Goal: Task Accomplishment & Management: Manage account settings

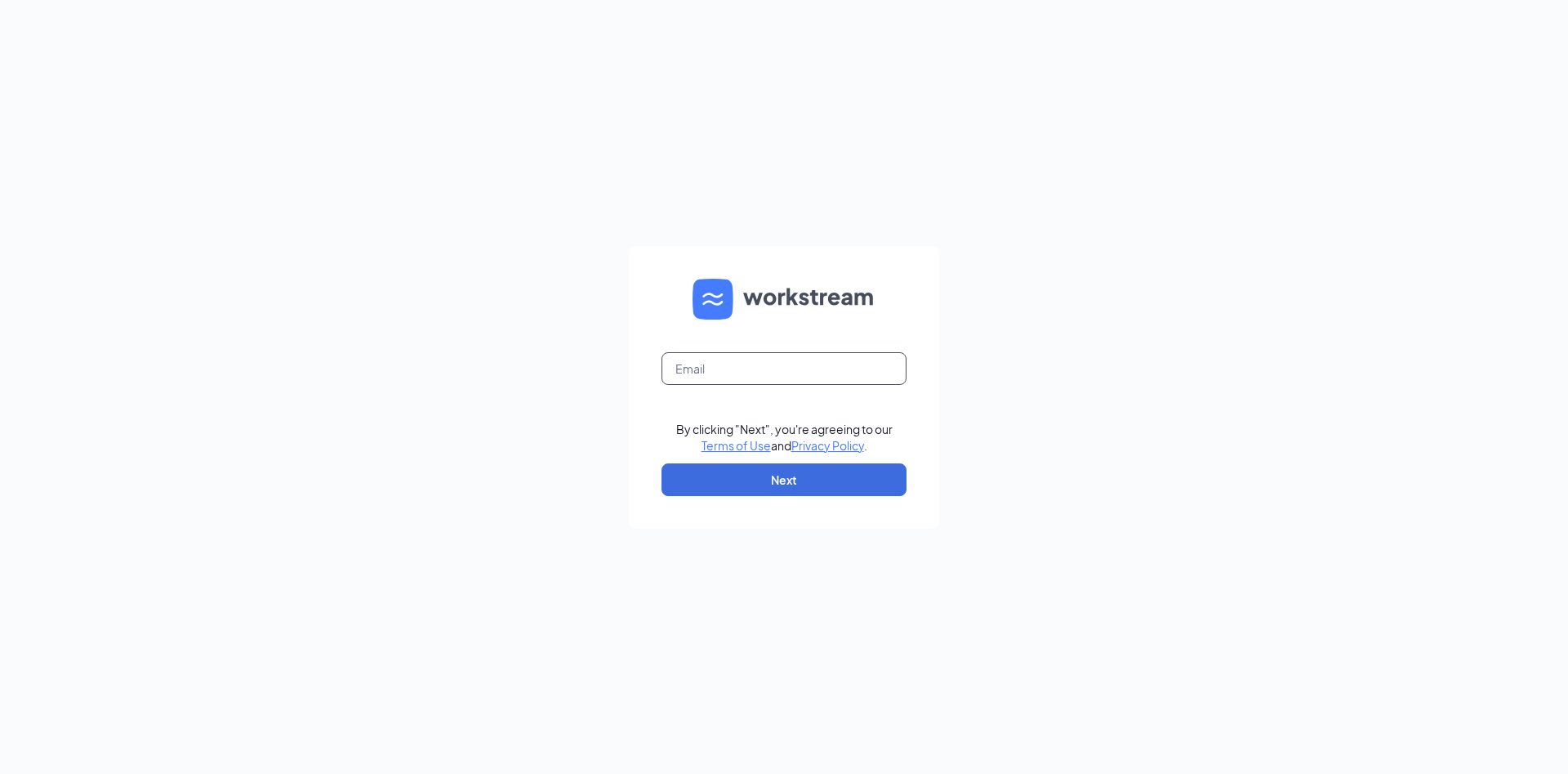
click at [714, 375] on input "text" at bounding box center [784, 368] width 245 height 33
type input "[EMAIL_ADDRESS][PERSON_NAME][DOMAIN_NAME]"
click at [701, 438] on link "Terms of Use" at bounding box center [736, 445] width 70 height 15
click at [796, 372] on input "text" at bounding box center [784, 368] width 245 height 33
type input "[EMAIL_ADDRESS][PERSON_NAME][DOMAIN_NAME]"
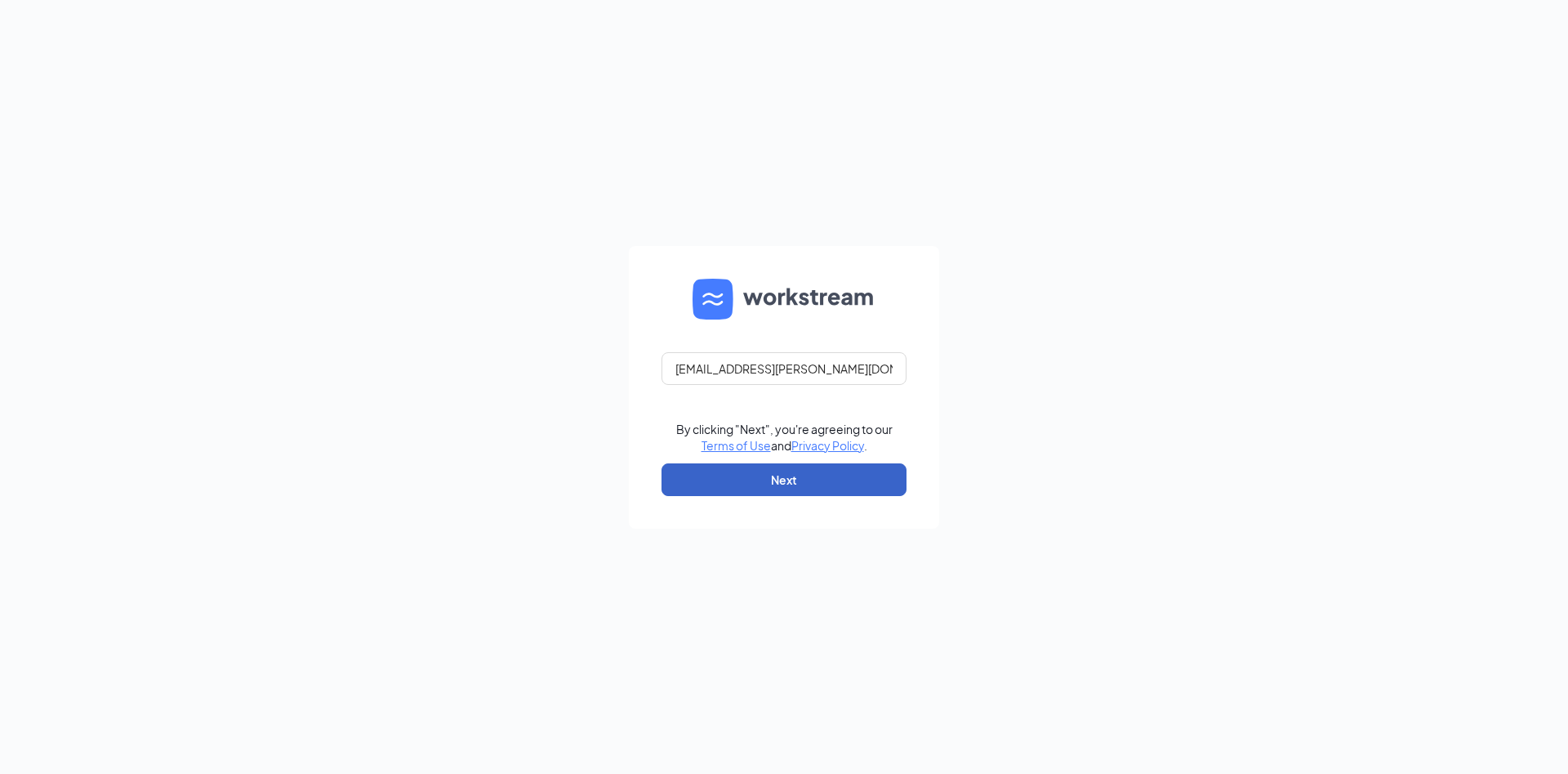
click at [729, 485] on button "Next" at bounding box center [784, 479] width 245 height 33
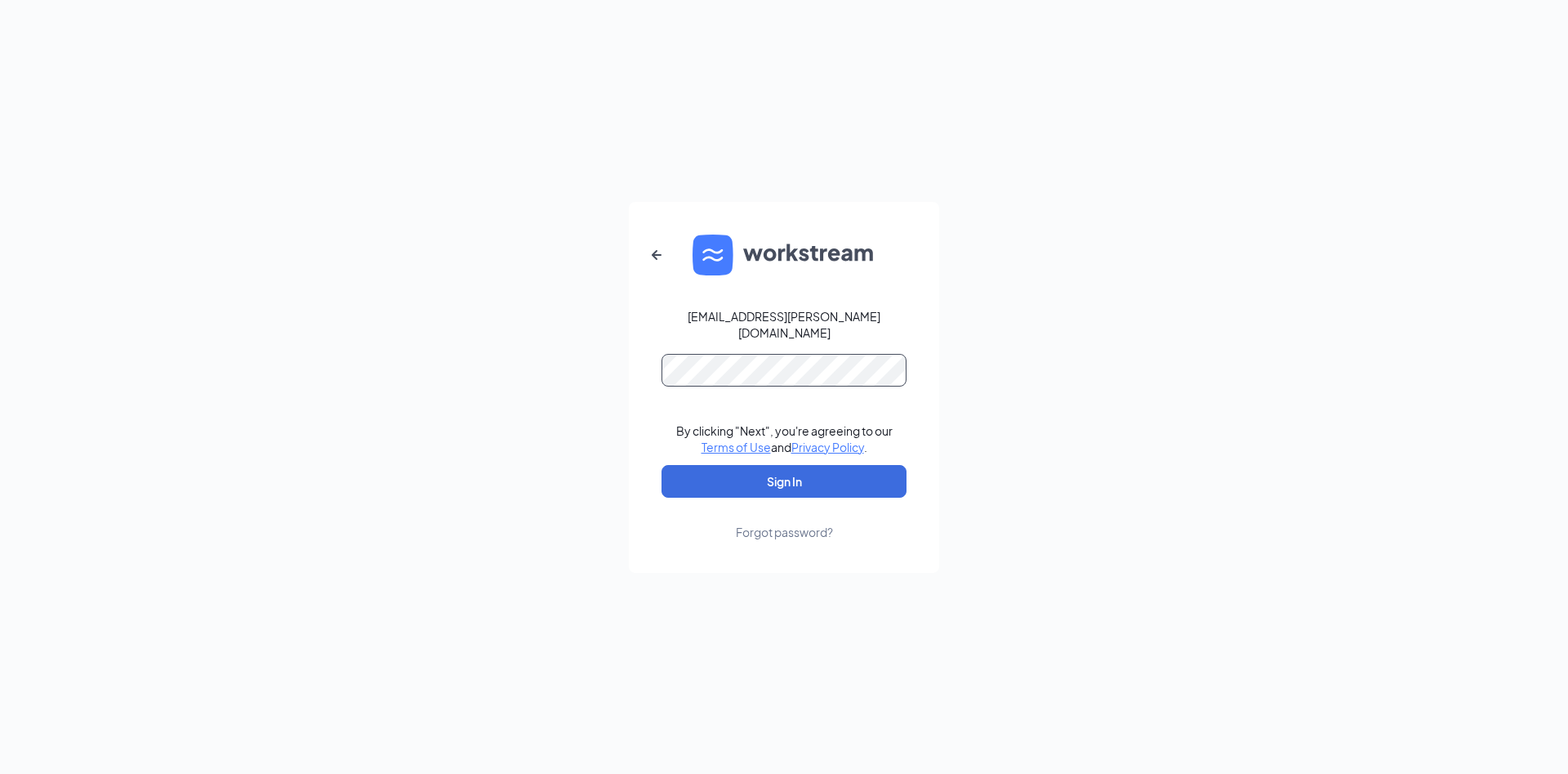
click at [662, 465] on button "Sign In" at bounding box center [784, 481] width 245 height 33
click at [777, 523] on div "Forgot password?" at bounding box center [785, 532] width 97 height 17
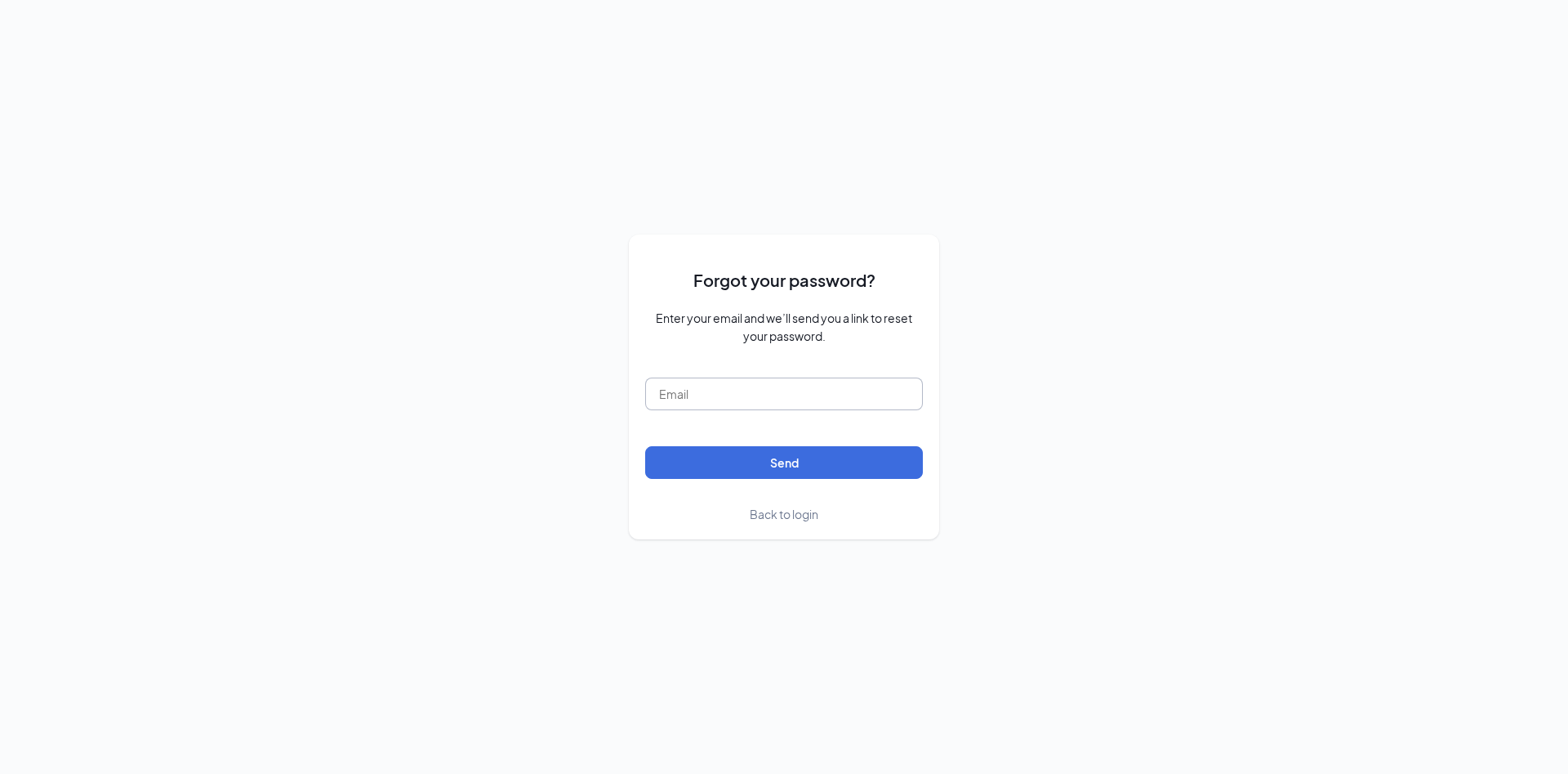
click at [673, 403] on input "text" at bounding box center [784, 394] width 278 height 33
type input "cfa.glenstone.nathan@gmail.com"
click at [645, 446] on button "Send" at bounding box center [784, 463] width 278 height 33
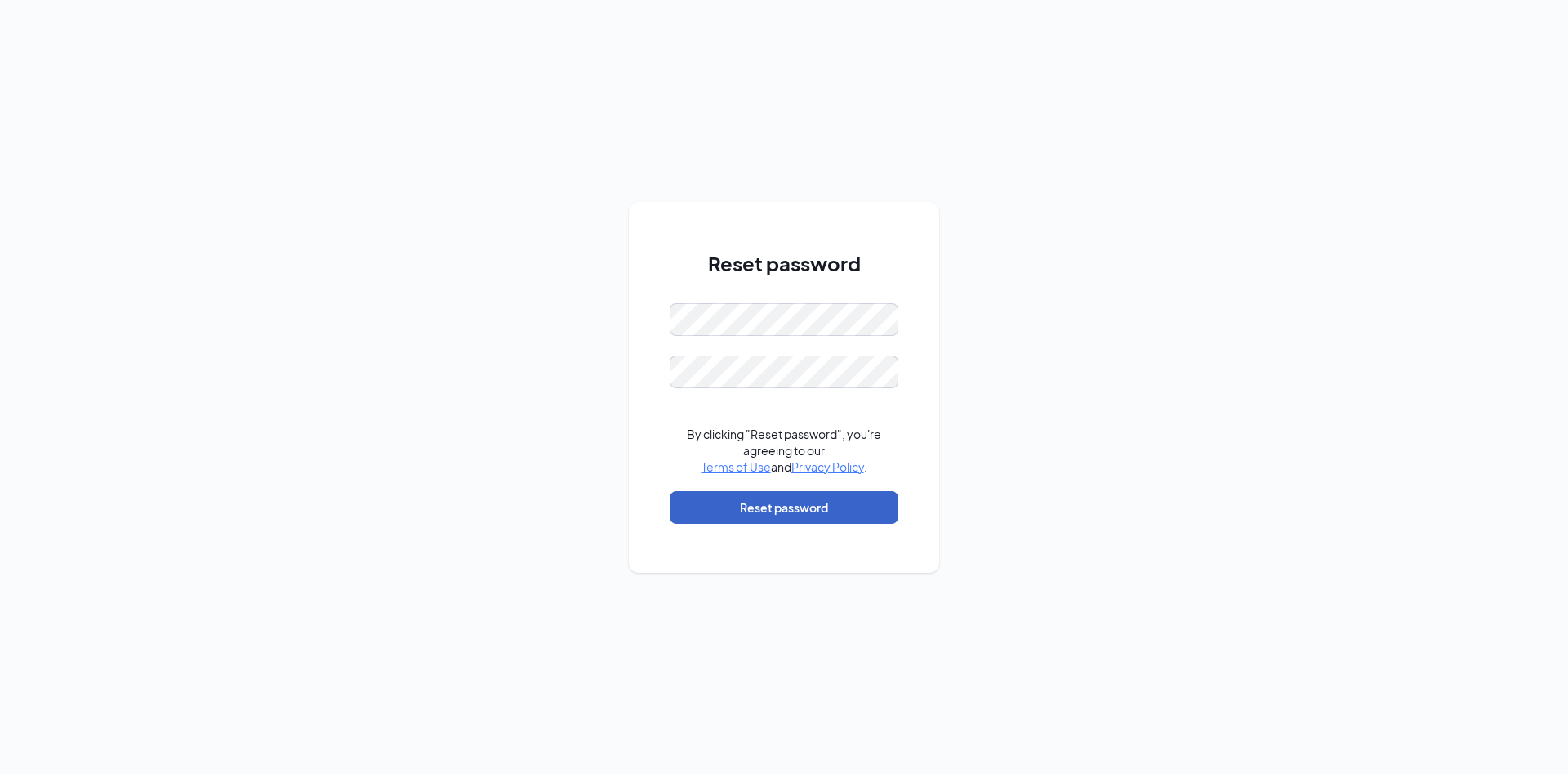
click at [756, 511] on button "Reset password" at bounding box center [784, 508] width 229 height 33
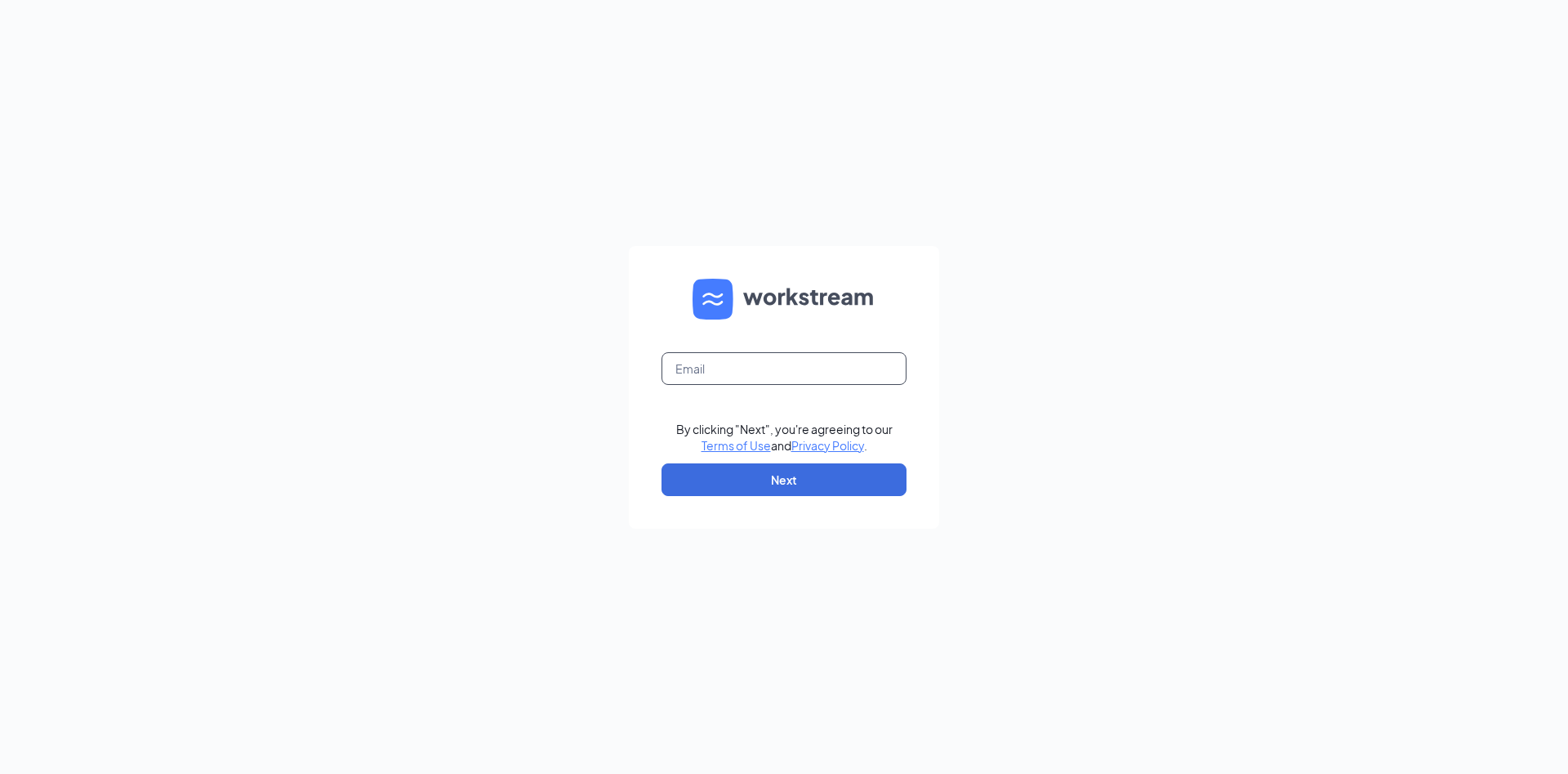
click at [694, 360] on input "text" at bounding box center [784, 368] width 245 height 33
type input "[EMAIL_ADDRESS][PERSON_NAME][DOMAIN_NAME]"
click at [791, 438] on link "Privacy Policy" at bounding box center [827, 445] width 73 height 15
click at [774, 477] on button "Next" at bounding box center [784, 479] width 245 height 33
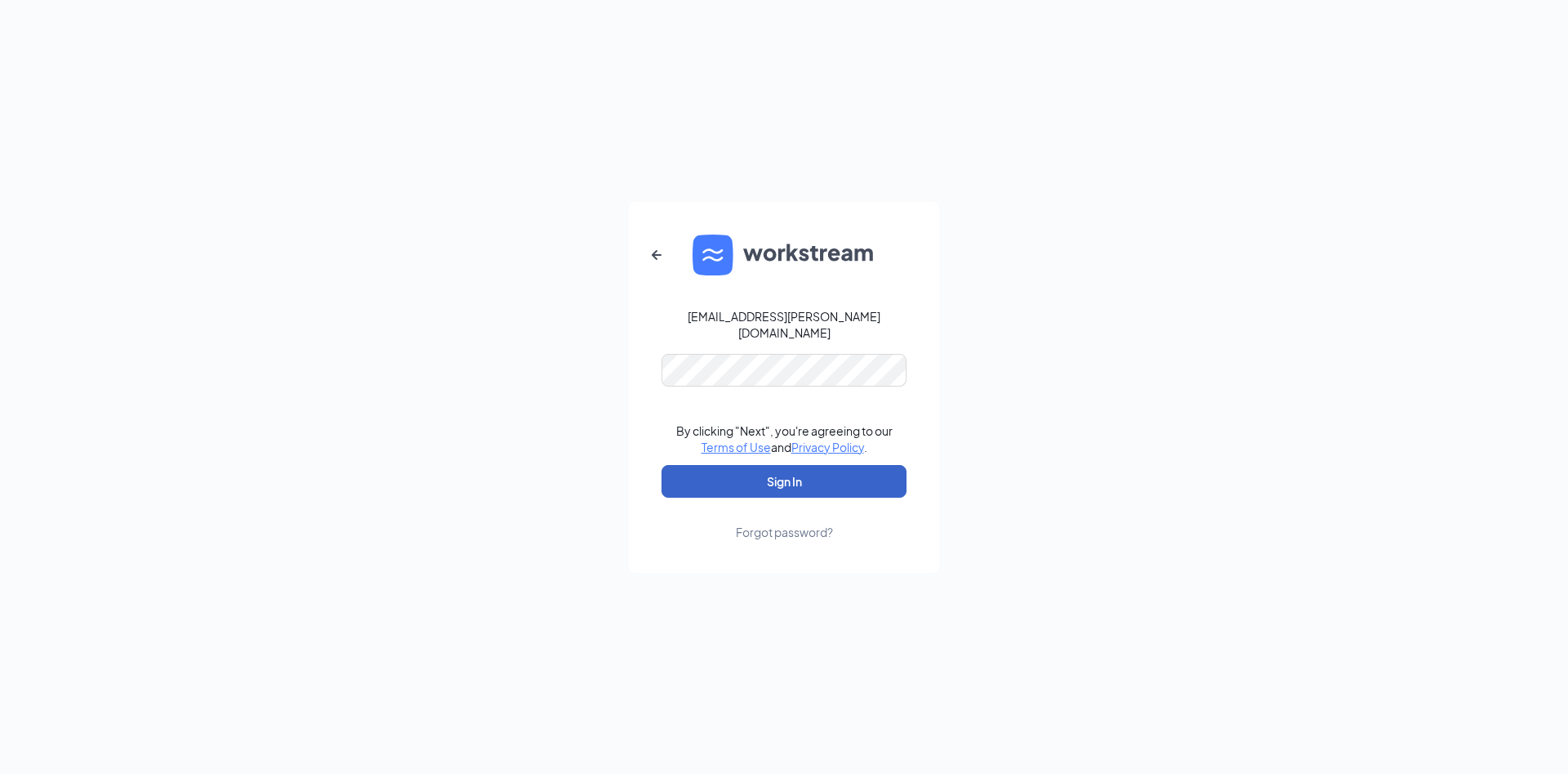
click at [789, 470] on button "Sign In" at bounding box center [784, 481] width 245 height 33
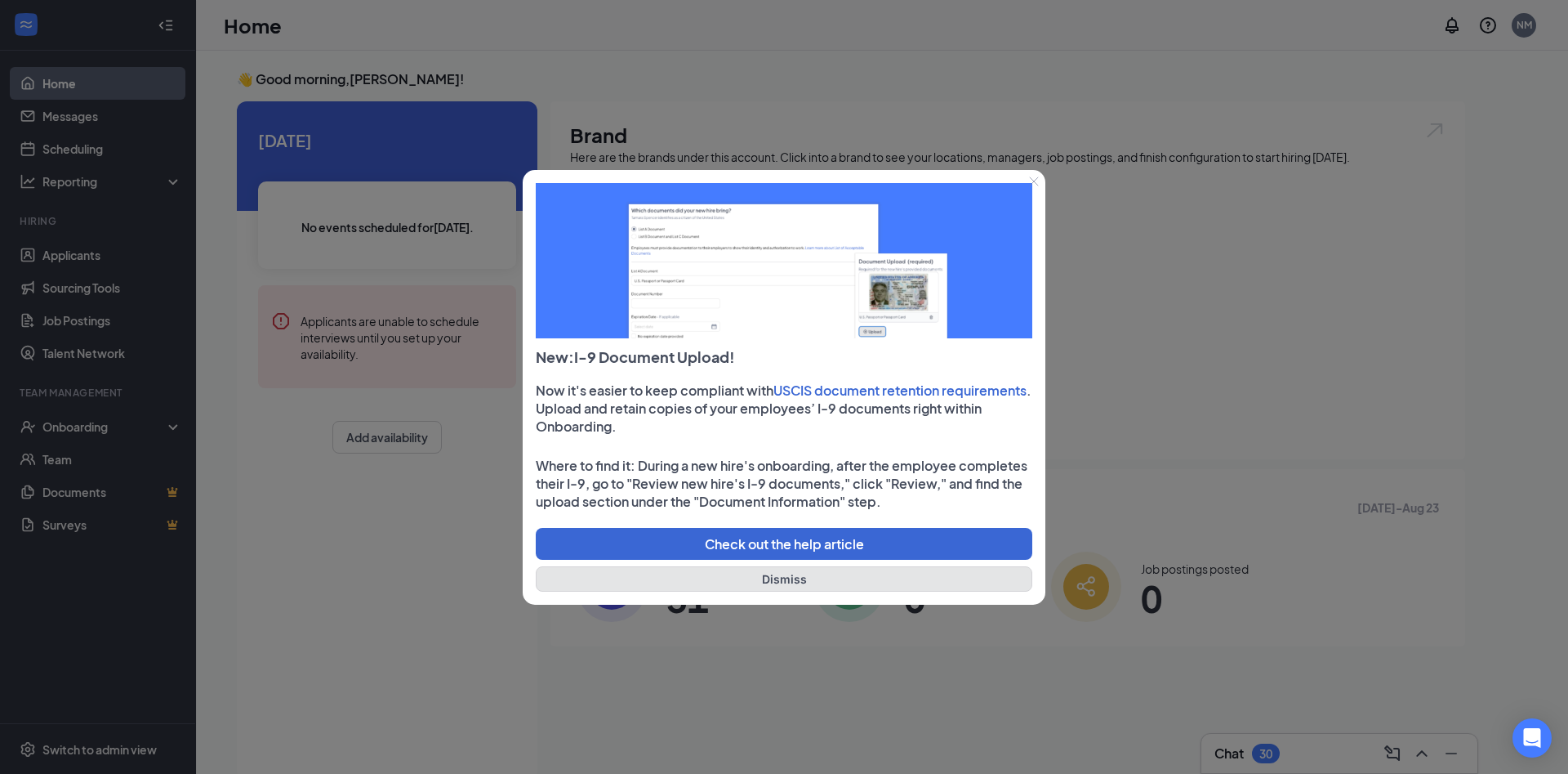
click at [757, 579] on button "Dismiss" at bounding box center [784, 579] width 497 height 26
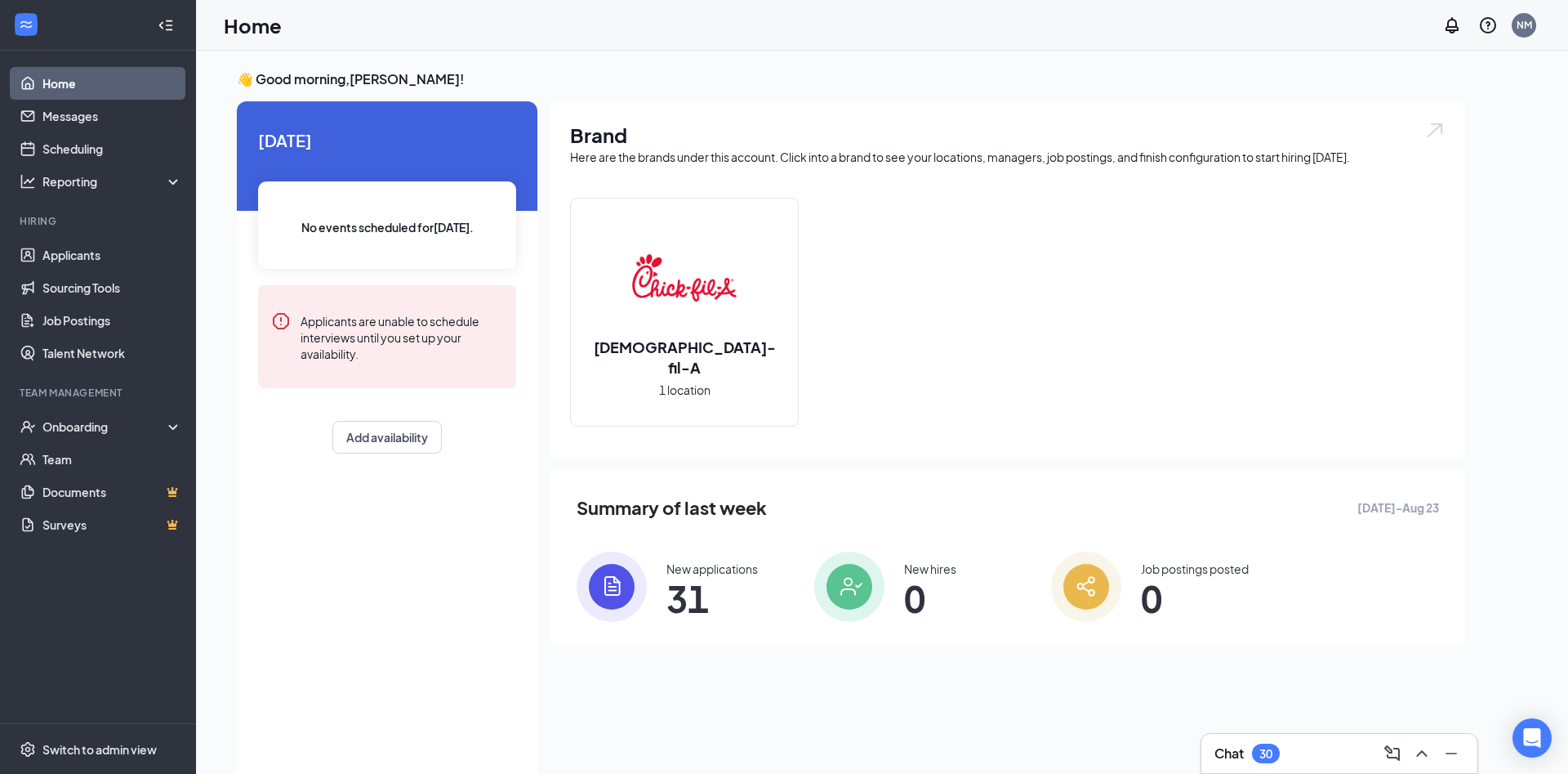
click at [680, 574] on div "New applications" at bounding box center [712, 568] width 92 height 17
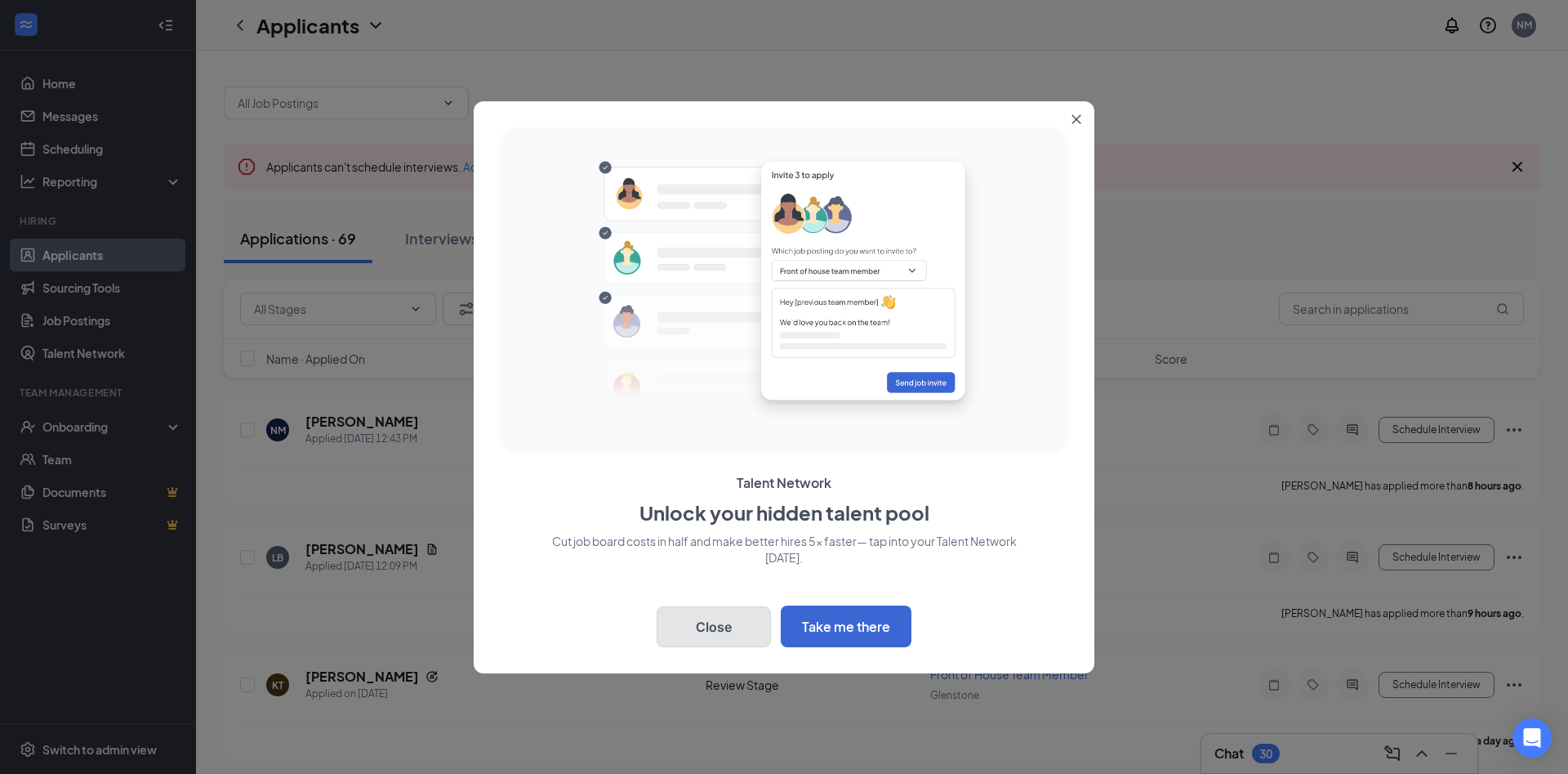
click at [720, 634] on button "Close" at bounding box center [713, 626] width 115 height 40
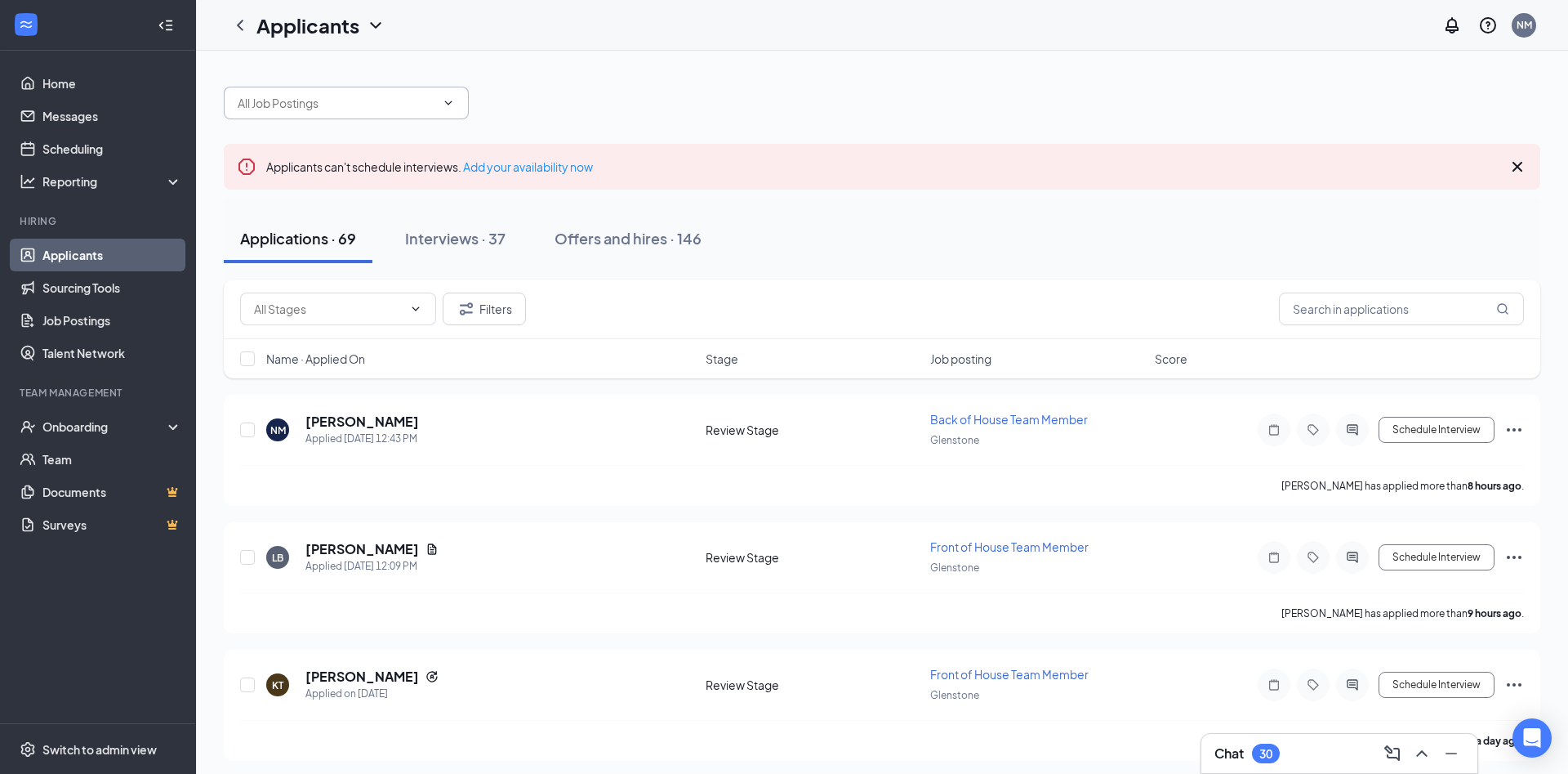
click at [264, 93] on span at bounding box center [346, 103] width 245 height 33
click at [263, 104] on input "text" at bounding box center [336, 103] width 197 height 18
type input "[PERSON_NAME]"
click at [1321, 309] on input "text" at bounding box center [1401, 309] width 245 height 33
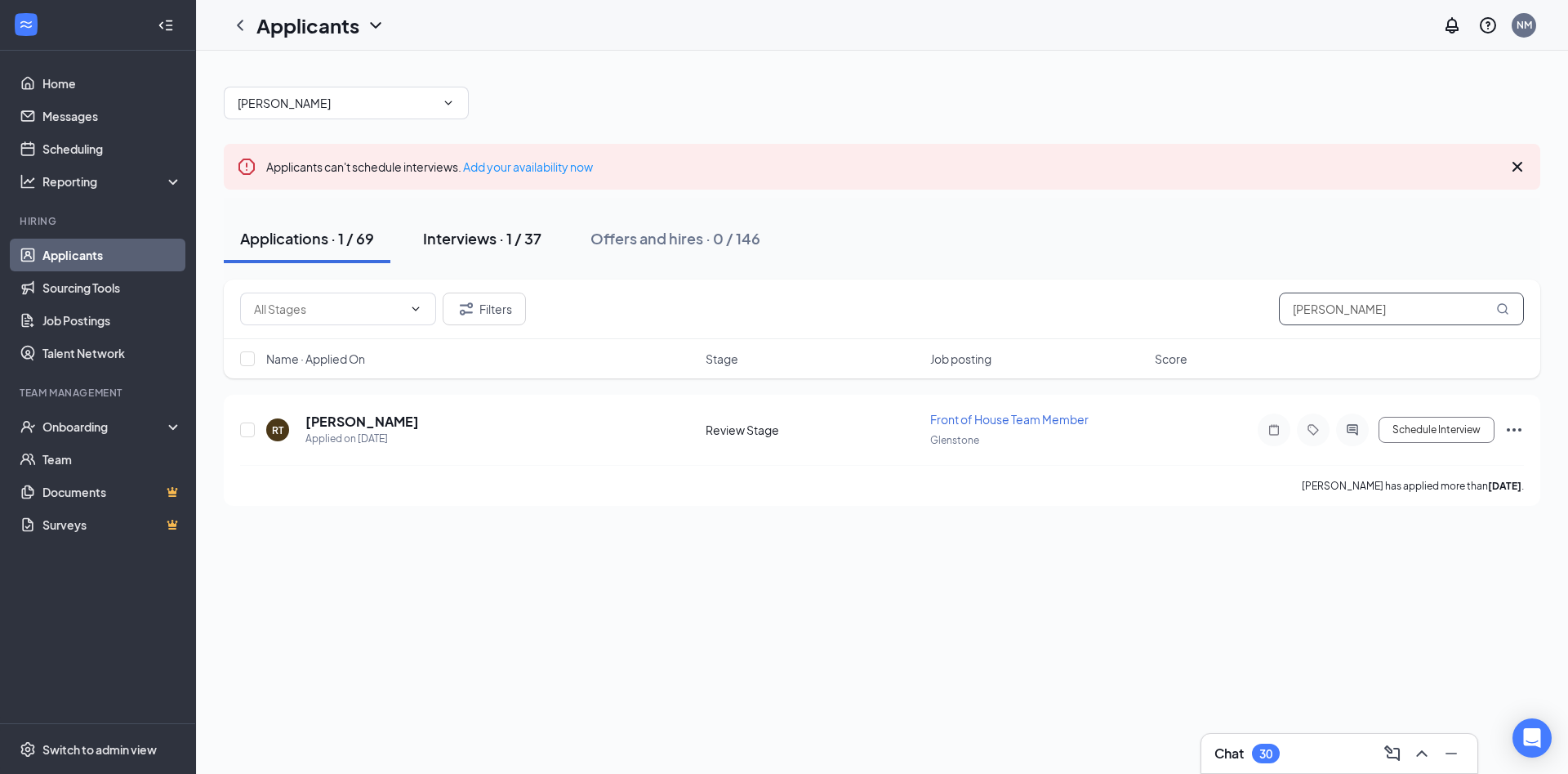
type input "[PERSON_NAME]"
click at [455, 239] on div "Interviews · 1 / 37" at bounding box center [482, 238] width 118 height 20
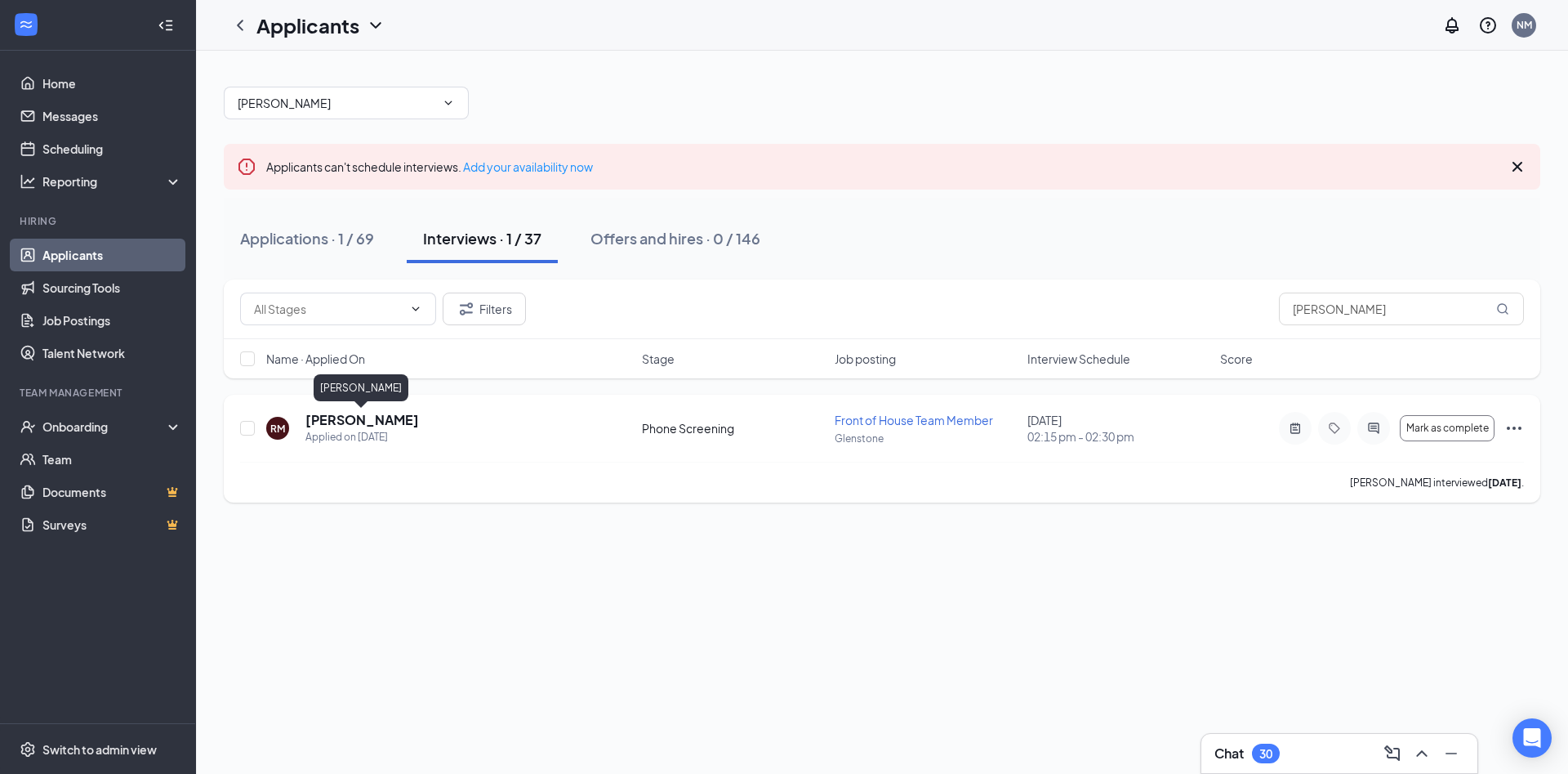
click at [353, 427] on h5 "[PERSON_NAME]" at bounding box center [363, 421] width 114 height 18
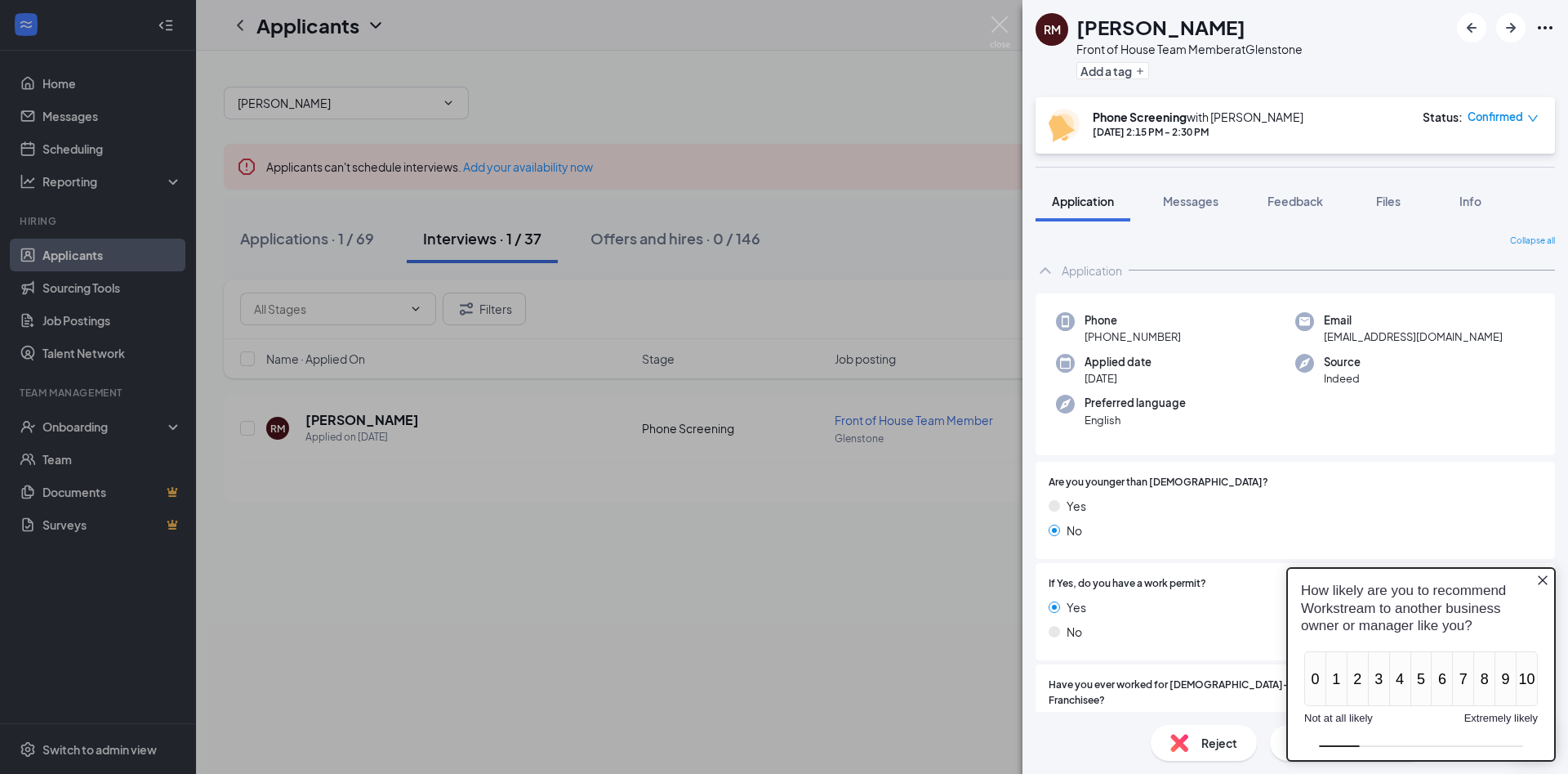
click at [1541, 576] on icon "Close button" at bounding box center [1543, 580] width 13 height 13
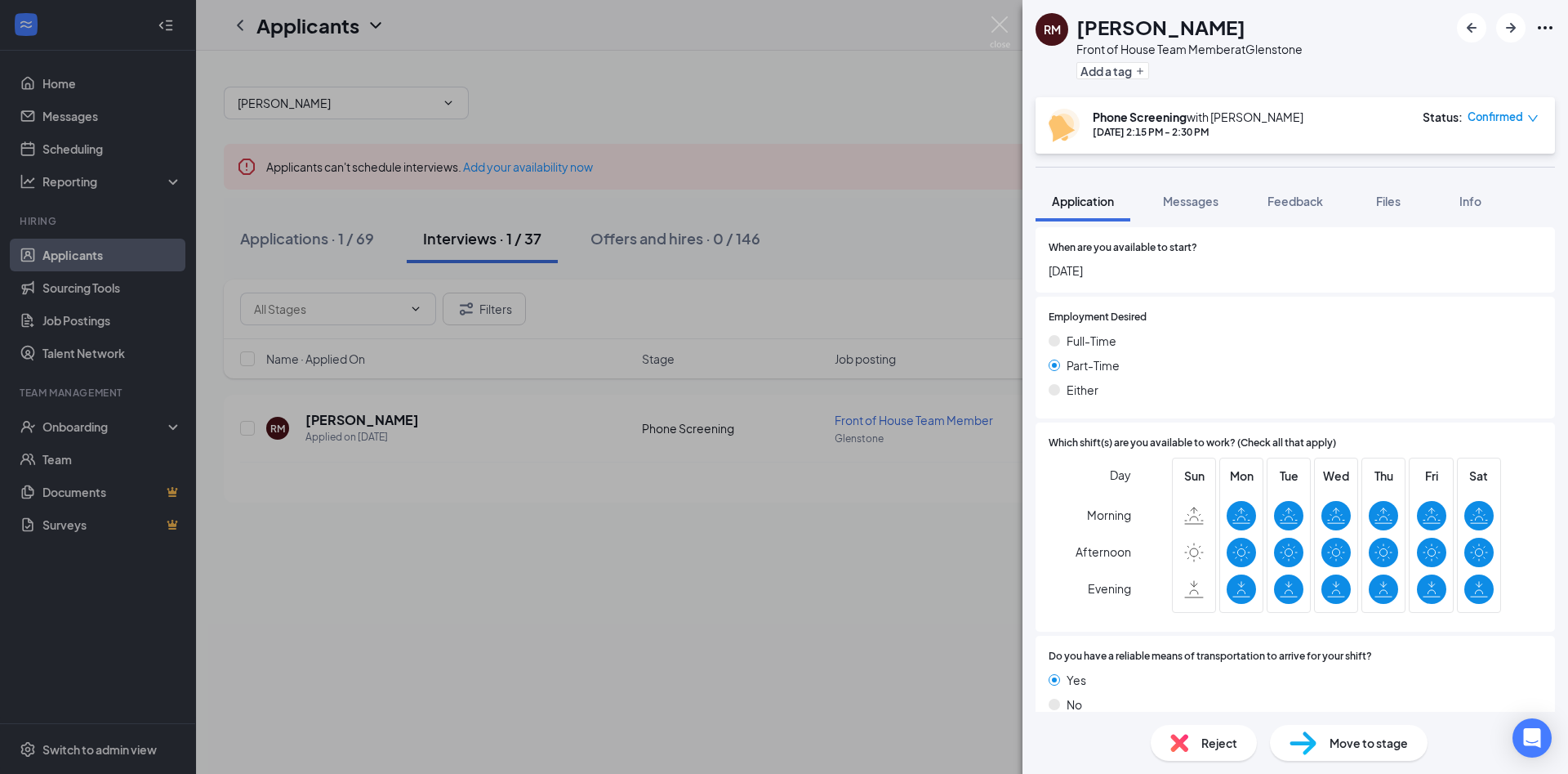
scroll to position [1244, 0]
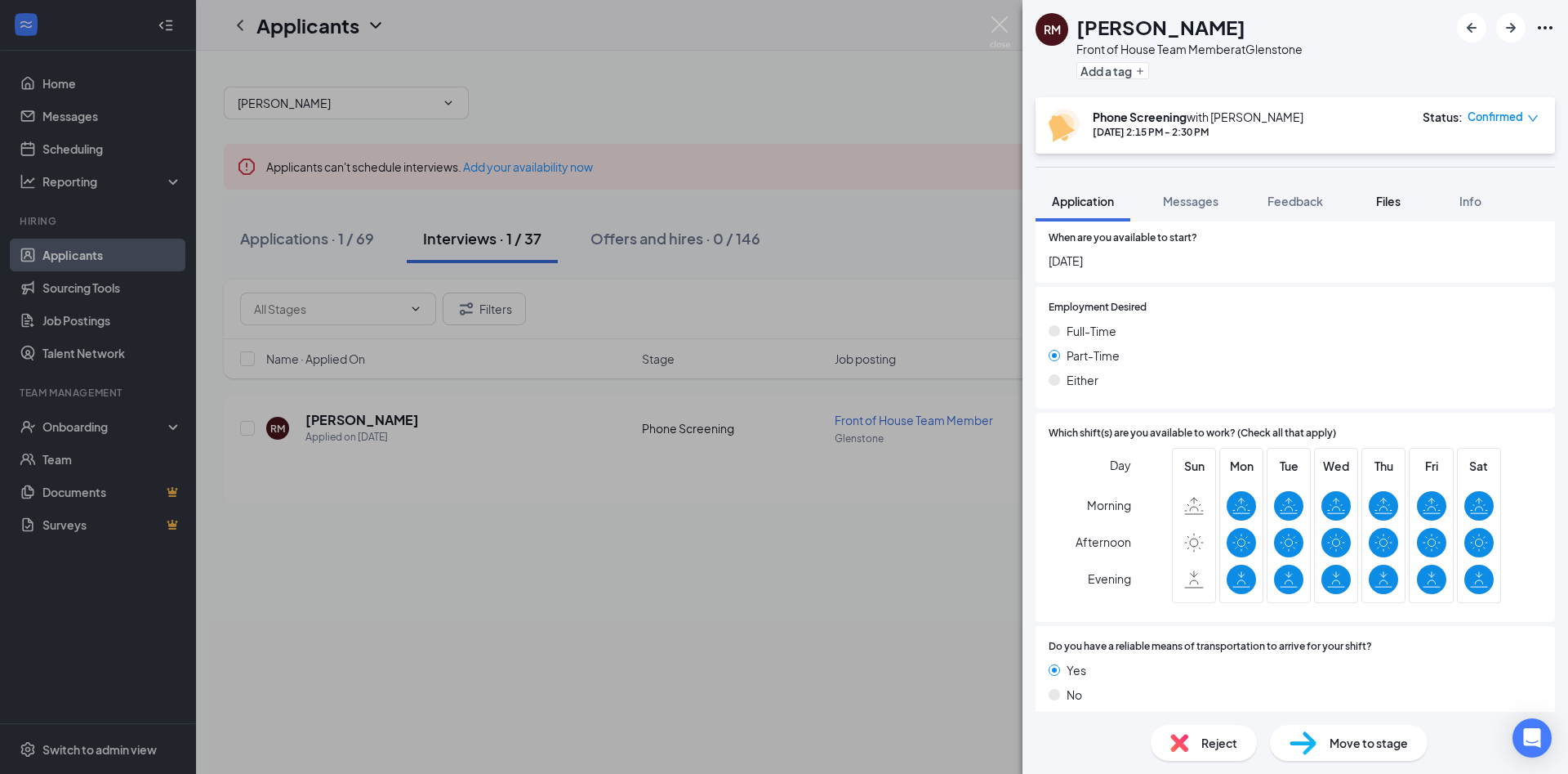
click at [1401, 207] on span "Files" at bounding box center [1388, 201] width 25 height 15
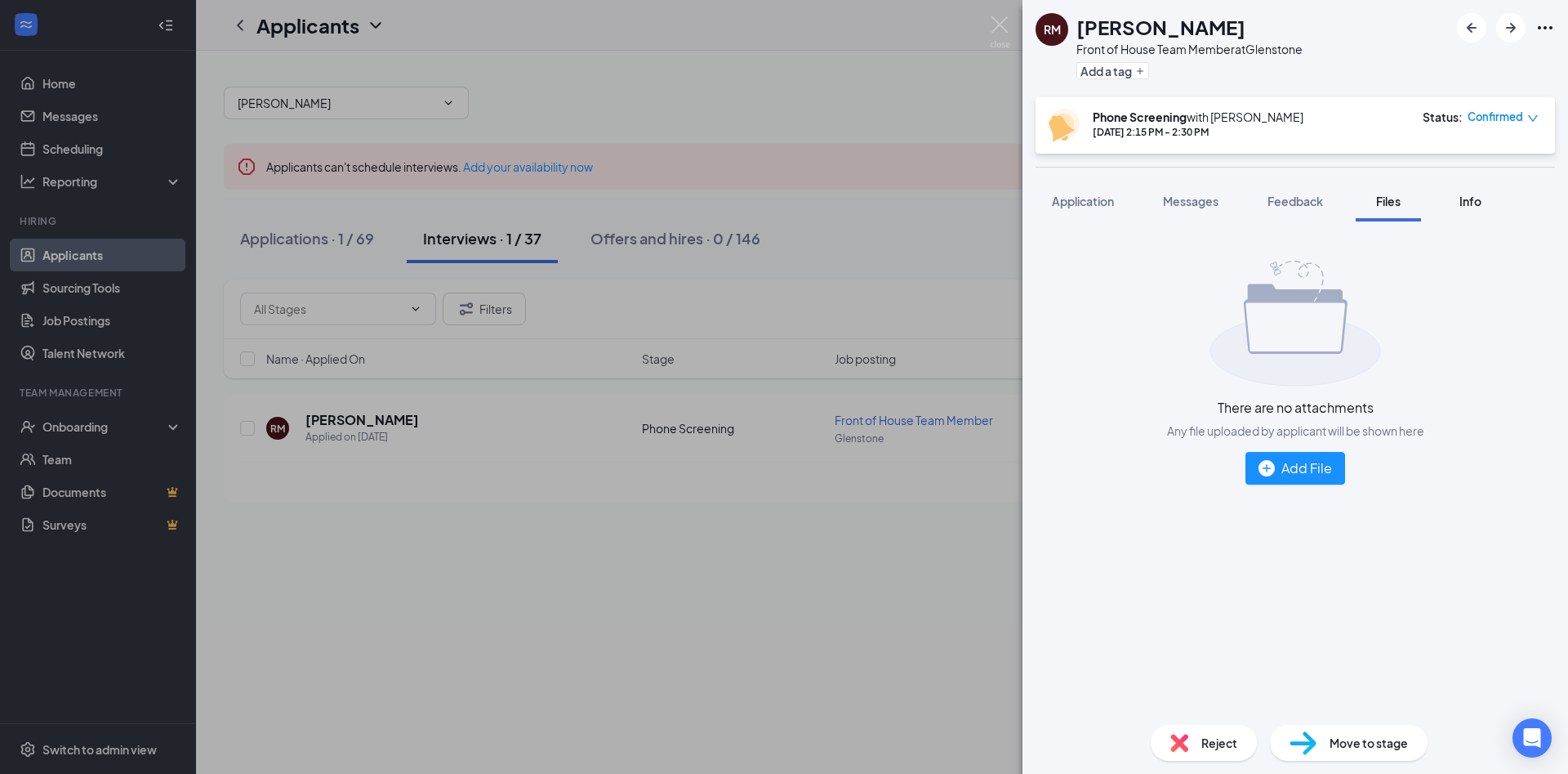
click at [1476, 208] on div "Info" at bounding box center [1471, 201] width 33 height 17
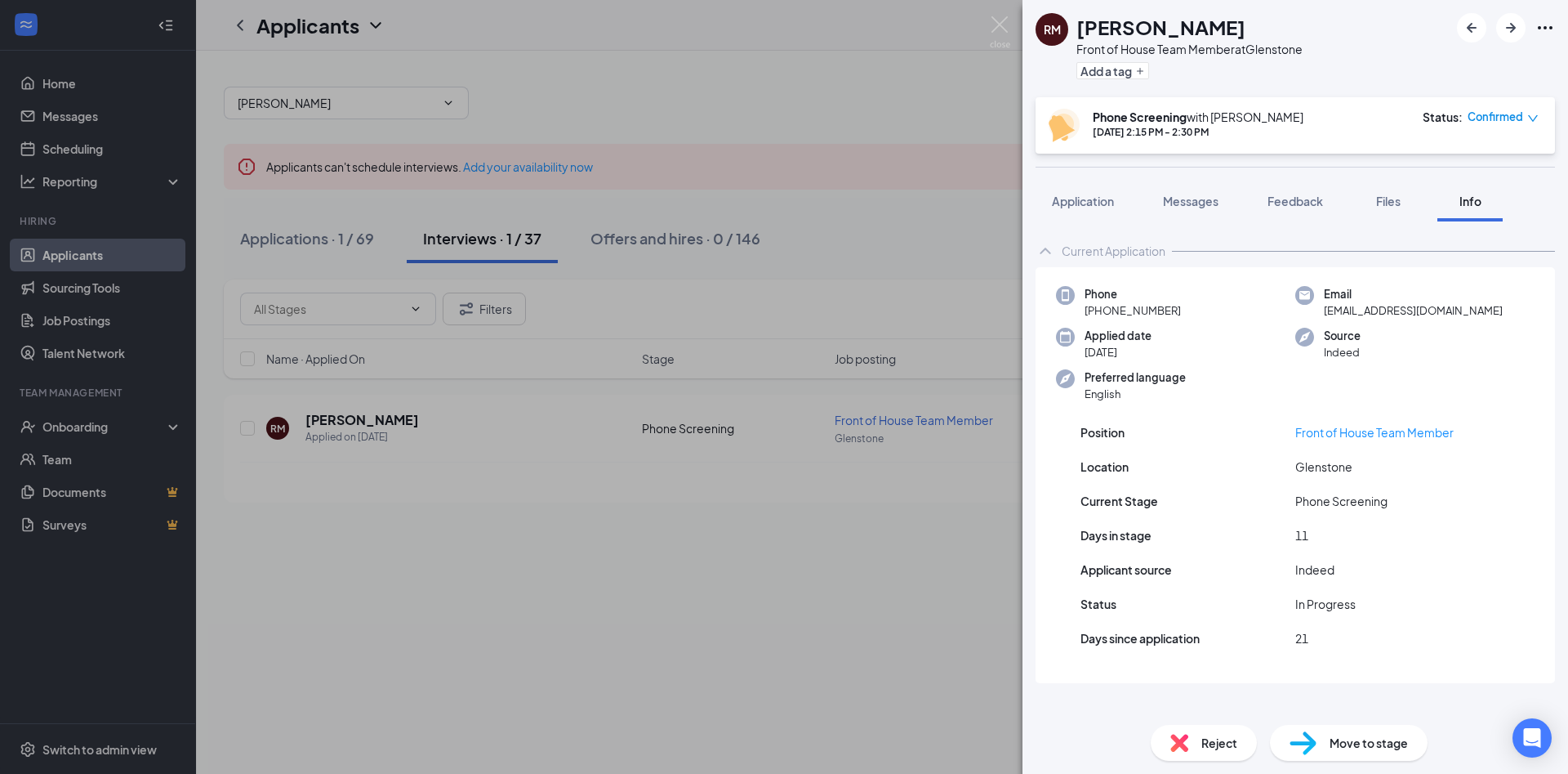
click at [1366, 122] on div "Phone Screening with [PERSON_NAME] [DATE] 2:15 PM - 2:30 PM Status : Confirmed" at bounding box center [1294, 125] width 490 height 33
click at [1182, 196] on span "Messages" at bounding box center [1191, 201] width 56 height 15
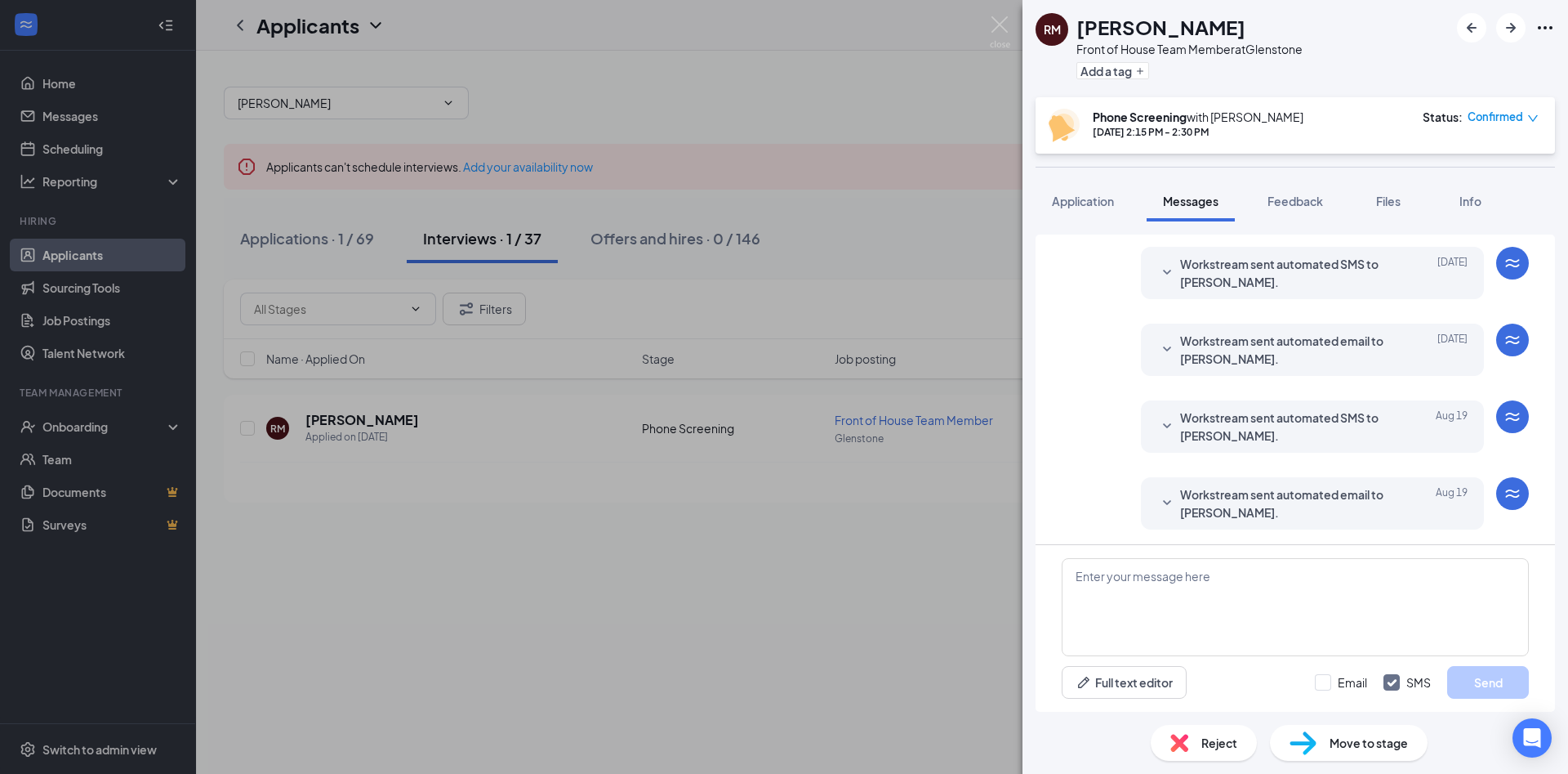
scroll to position [452, 0]
drag, startPoint x: 997, startPoint y: 25, endPoint x: 994, endPoint y: 37, distance: 12.4
click at [996, 25] on img at bounding box center [1000, 32] width 20 height 32
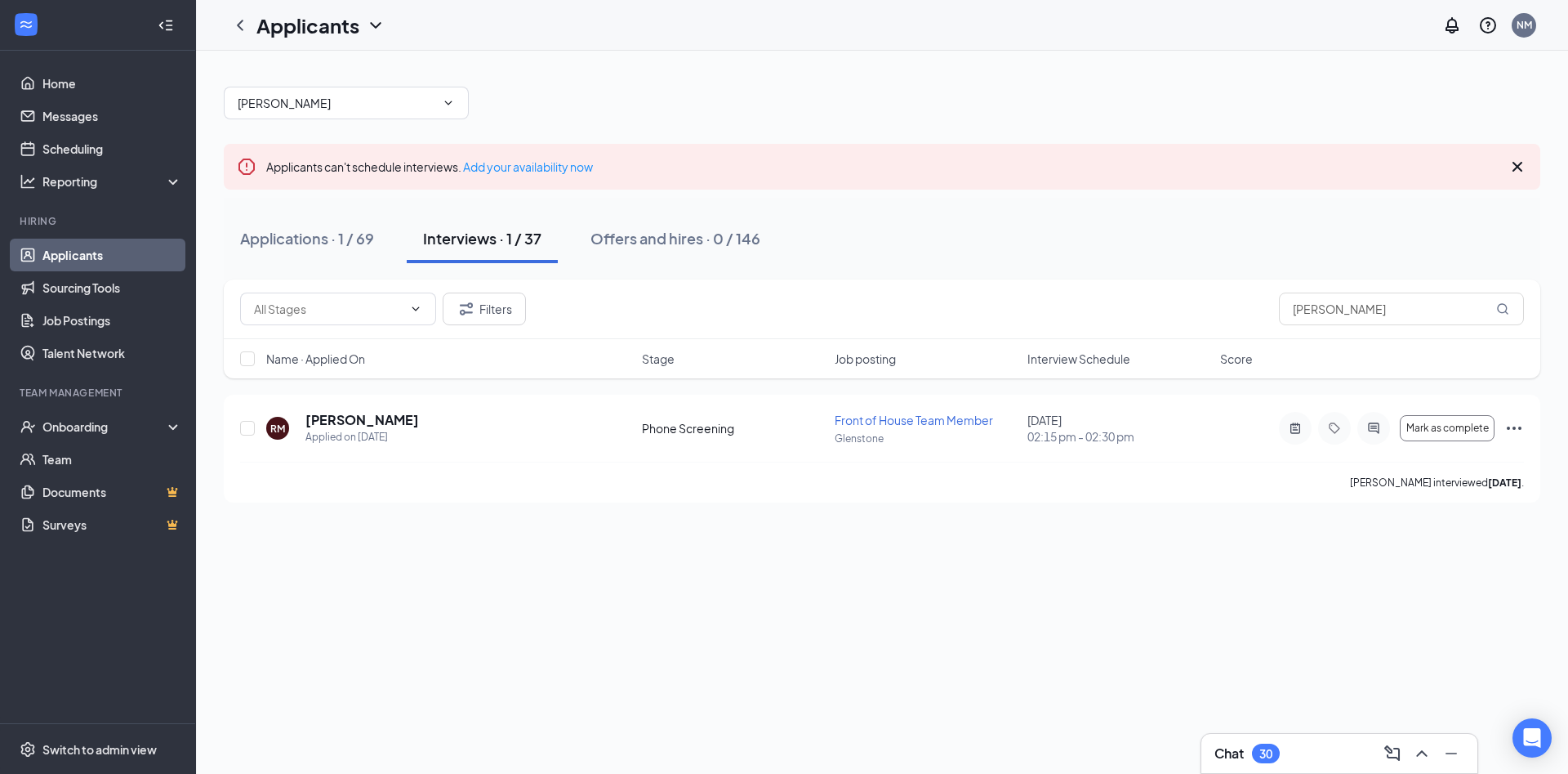
click at [55, 252] on link "Applicants" at bounding box center [112, 255] width 140 height 33
